Goal: Navigation & Orientation: Find specific page/section

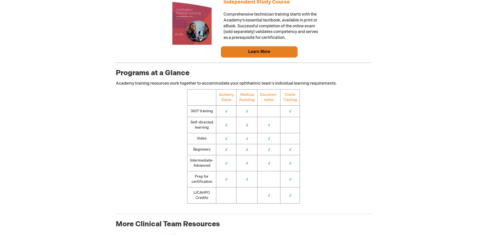
scroll to position [537, 0]
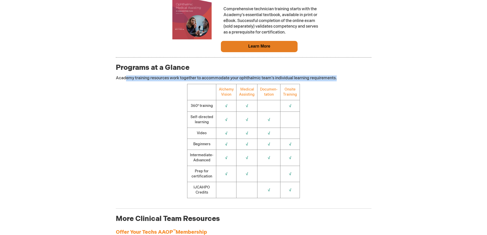
drag, startPoint x: 126, startPoint y: 81, endPoint x: 393, endPoint y: 77, distance: 267.6
click at [393, 77] on div "Log In Search My Cart CLOSE RECENTLY ADDED ITEM(S) Close There are no items in …" at bounding box center [243, 114] width 487 height 1302
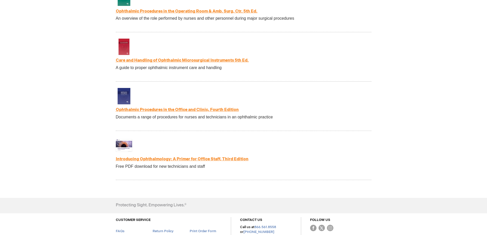
scroll to position [972, 0]
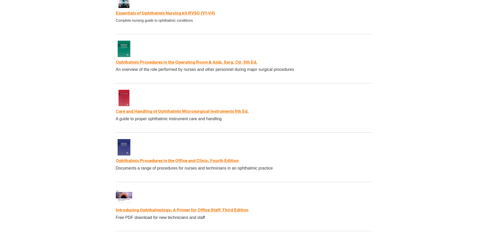
click at [198, 65] on link "Ophthalmic Procedures in the Operating Room & Amb. Surg. Ctr. 5th Ed." at bounding box center [187, 62] width 142 height 5
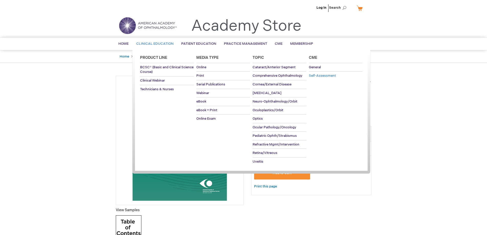
click at [325, 77] on span "Self-Assessment" at bounding box center [322, 76] width 27 height 4
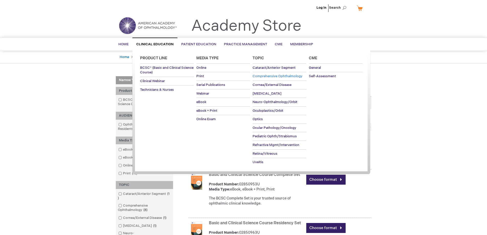
click at [272, 78] on span "Comprehensive Ophthalmology" at bounding box center [278, 76] width 50 height 4
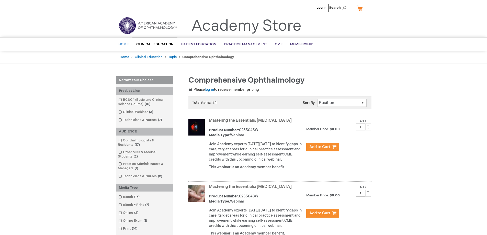
click at [125, 44] on span "Home" at bounding box center [123, 44] width 10 height 4
